Goal: Subscribe to service/newsletter

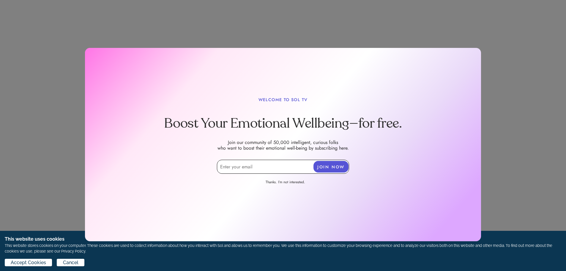
click at [242, 166] on input "email" at bounding box center [283, 167] width 132 height 14
type input "[EMAIL_ADDRESS][DOMAIN_NAME]"
click at [330, 167] on button "JOIN NOW" at bounding box center [331, 167] width 35 height 12
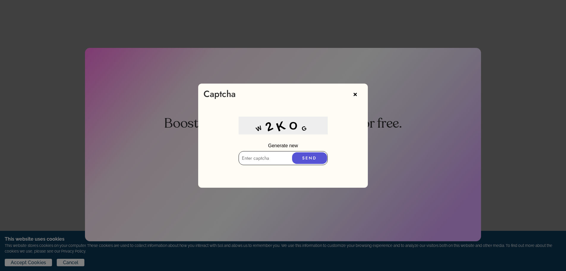
click at [245, 159] on input "text" at bounding box center [283, 158] width 89 height 14
type input "w2KOG"
click at [305, 157] on button "SEND" at bounding box center [309, 158] width 35 height 12
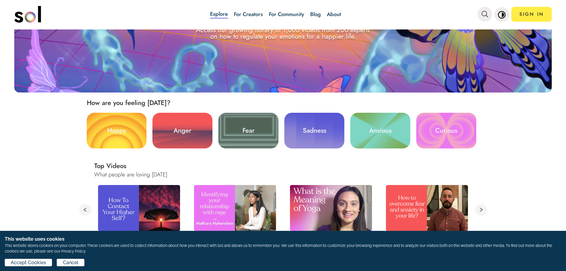
scroll to position [119, 0]
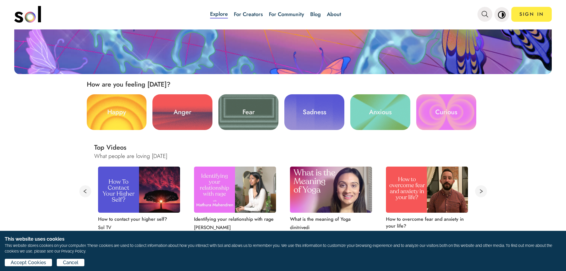
click at [454, 111] on link "Curious" at bounding box center [446, 112] width 60 height 36
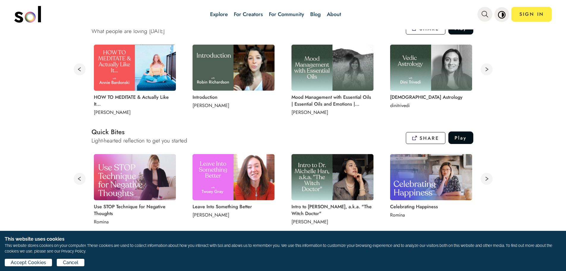
scroll to position [446, 0]
